Goal: Transaction & Acquisition: Purchase product/service

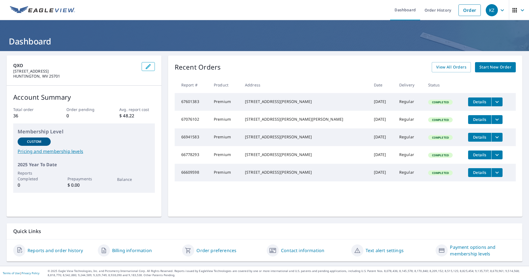
click at [485, 65] on span "Start New Order" at bounding box center [496, 67] width 32 height 7
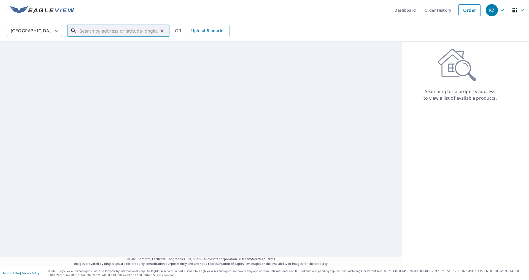
click at [120, 31] on input "text" at bounding box center [119, 30] width 79 height 15
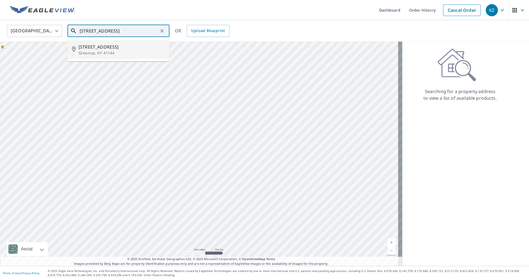
click at [116, 49] on span "[STREET_ADDRESS]" at bounding box center [122, 47] width 87 height 7
type input "[STREET_ADDRESS][PERSON_NAME]"
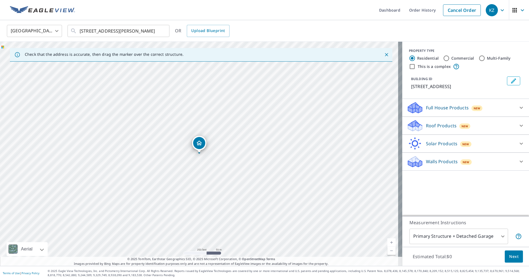
click at [429, 127] on p "Roof Products" at bounding box center [441, 125] width 31 height 7
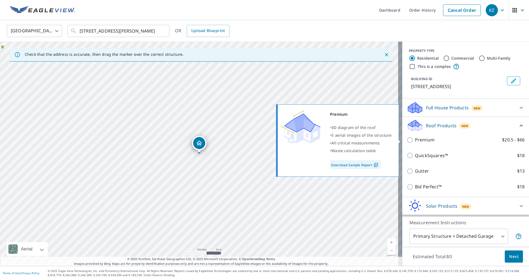
click at [408, 140] on input "Premium $20.5 - $66" at bounding box center [411, 139] width 8 height 7
checkbox input "true"
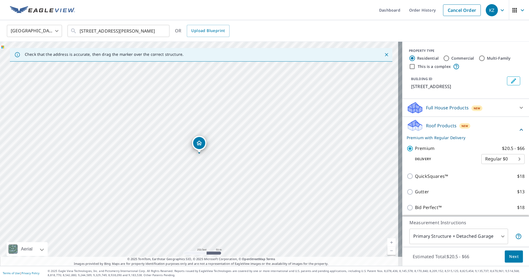
click at [509, 251] on button "Next" at bounding box center [514, 256] width 18 height 12
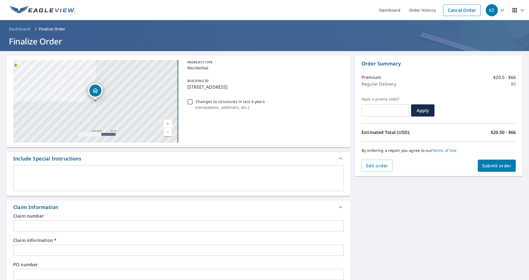
click at [384, 113] on input "text" at bounding box center [385, 110] width 47 height 15
click at [434, 201] on div "[STREET_ADDRESS][PERSON_NAME] Aerial Road A standard road map Aerial A detailed…" at bounding box center [264, 253] width 529 height 404
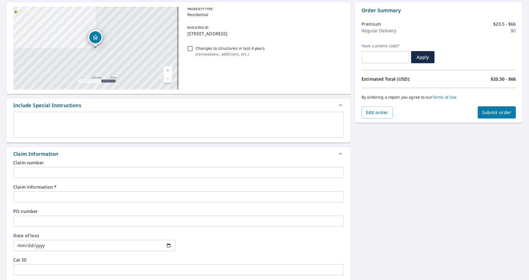
scroll to position [55, 0]
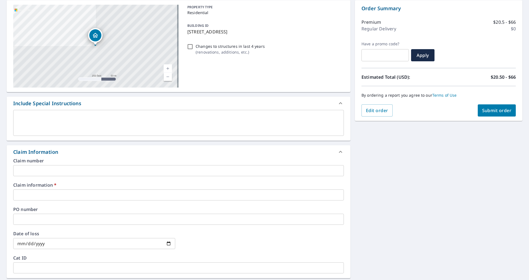
click at [67, 196] on input "text" at bounding box center [178, 194] width 331 height 11
click at [34, 187] on label "Claim information   *" at bounding box center [178, 184] width 331 height 4
click at [35, 171] on input "text" at bounding box center [178, 170] width 331 height 11
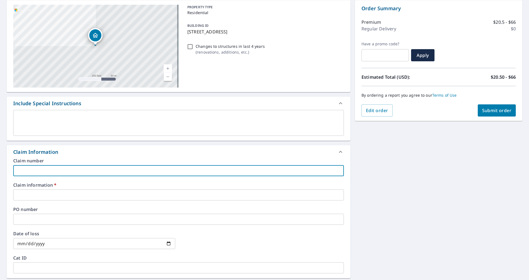
click at [35, 196] on input "text" at bounding box center [178, 194] width 331 height 11
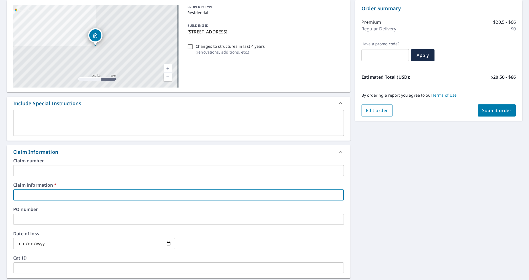
click at [34, 171] on input "text" at bounding box center [178, 170] width 331 height 11
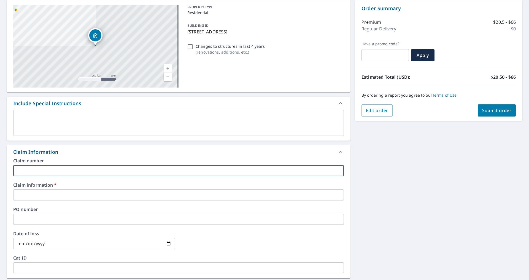
click at [29, 193] on input "text" at bounding box center [178, 194] width 331 height 11
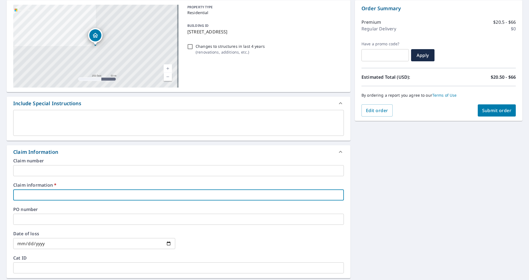
type input "5"
checkbox input "true"
type input "58"
checkbox input "true"
type input "581"
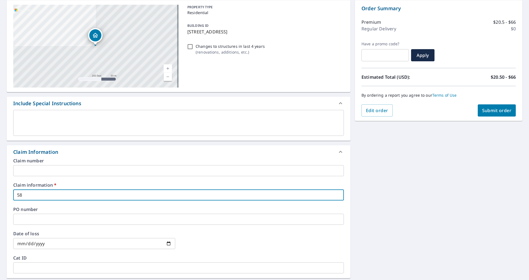
checkbox input "true"
type input "5810"
checkbox input "true"
type input "58103"
checkbox input "true"
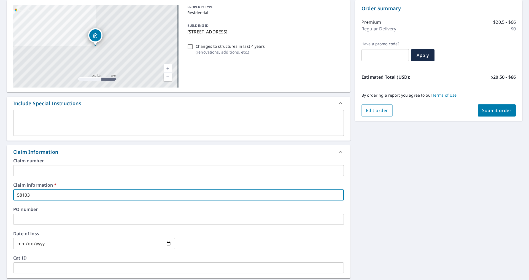
type input "581038"
checkbox input "true"
type input "581038"
click at [502, 111] on span "Submit order" at bounding box center [496, 110] width 29 height 6
checkbox input "true"
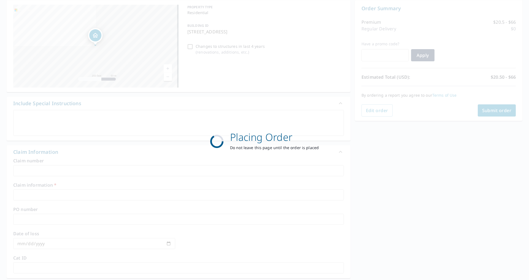
scroll to position [45, 0]
